Goal: Task Accomplishment & Management: Complete application form

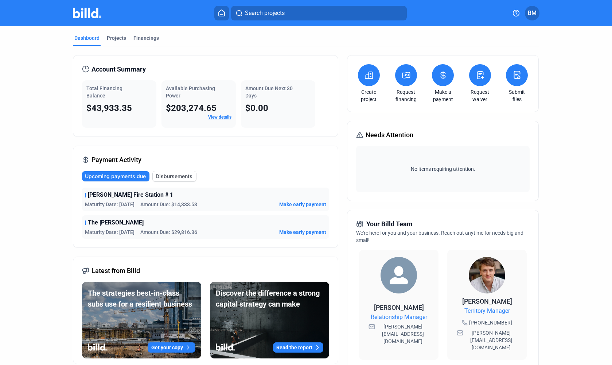
click at [481, 76] on icon at bounding box center [480, 75] width 9 height 9
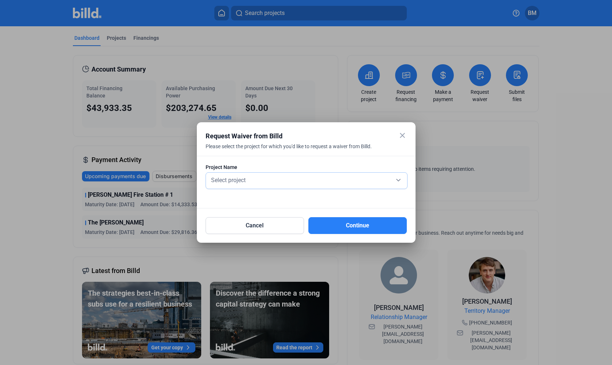
click at [219, 184] on div "Select project" at bounding box center [307, 179] width 194 height 10
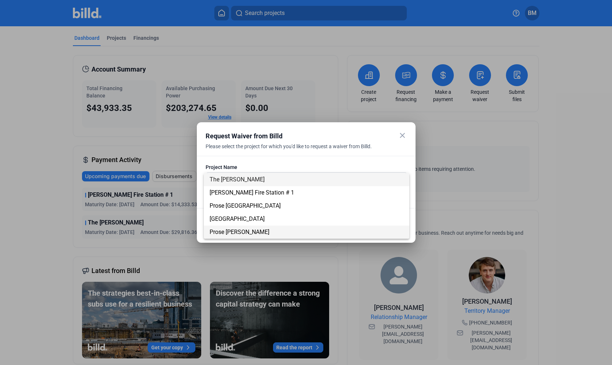
click at [253, 231] on span "Prose [PERSON_NAME]" at bounding box center [240, 231] width 60 height 7
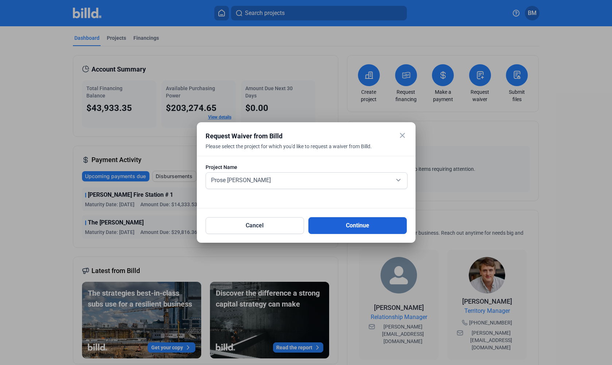
click at [353, 224] on button "Continue" at bounding box center [358, 225] width 98 height 17
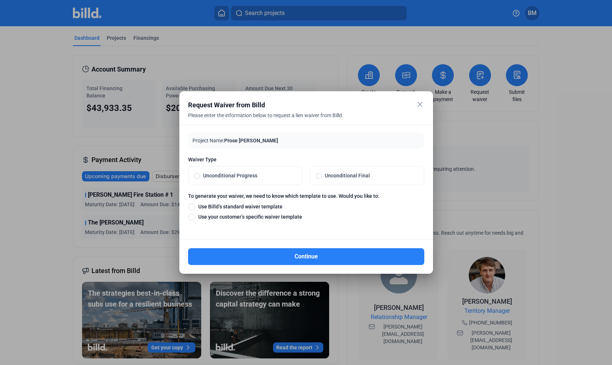
click at [327, 178] on span "Unconditional Final" at bounding box center [370, 175] width 96 height 7
click at [322, 178] on input "Unconditional Final" at bounding box center [319, 175] width 6 height 7
radio input "true"
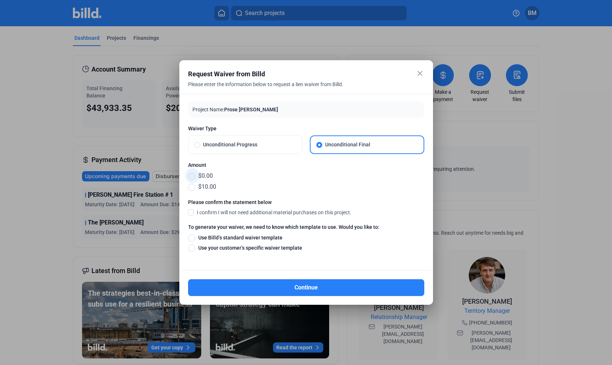
click at [190, 175] on span at bounding box center [191, 176] width 7 height 7
click at [190, 175] on input "$0.00" at bounding box center [191, 176] width 7 height 8
radio input "true"
click at [190, 213] on span at bounding box center [191, 212] width 6 height 7
click at [0, 0] on input "I confirm I will not need additional material purchases on this project." at bounding box center [0, 0] width 0 height 0
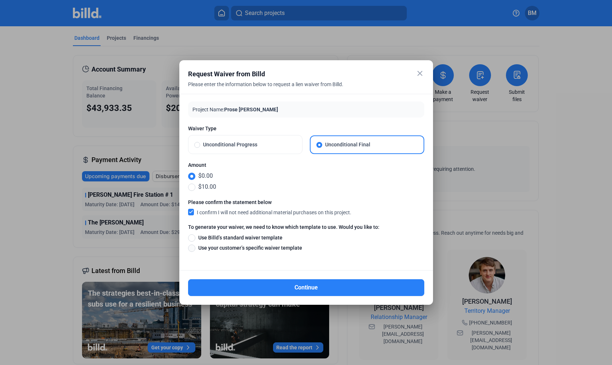
click at [193, 249] on span at bounding box center [191, 247] width 7 height 7
click at [193, 249] on input "Use your customer’s specific waiver template" at bounding box center [191, 248] width 7 height 8
radio input "true"
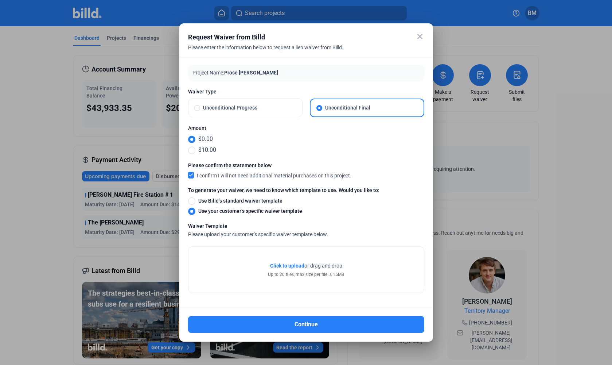
click at [289, 268] on span "Click to upload" at bounding box center [287, 266] width 34 height 6
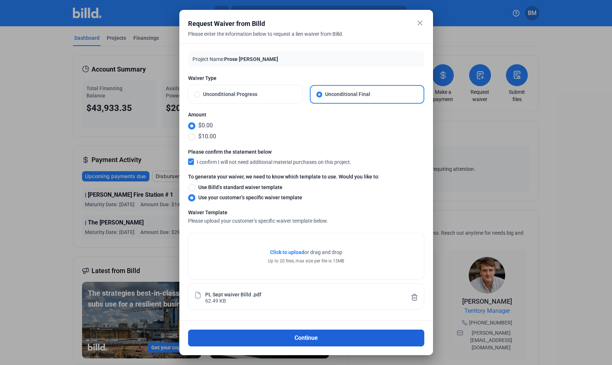
click at [304, 339] on button "Continue" at bounding box center [306, 337] width 236 height 17
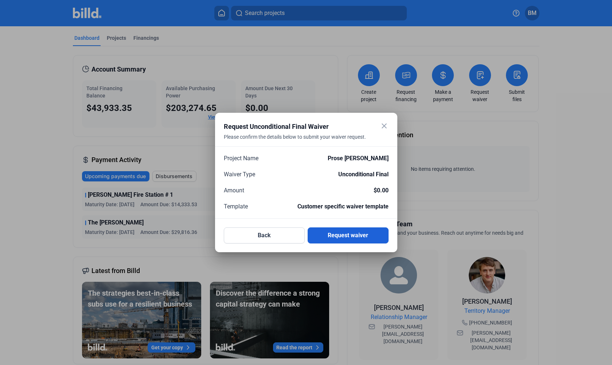
click at [348, 240] on button "Request waiver" at bounding box center [348, 235] width 81 height 16
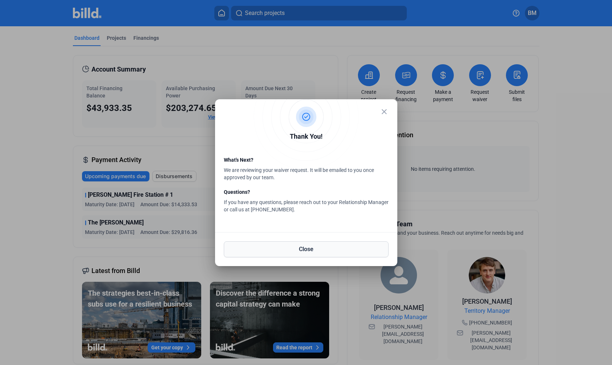
click at [311, 246] on button "Close" at bounding box center [306, 249] width 165 height 16
